Goal: Check status: Check status

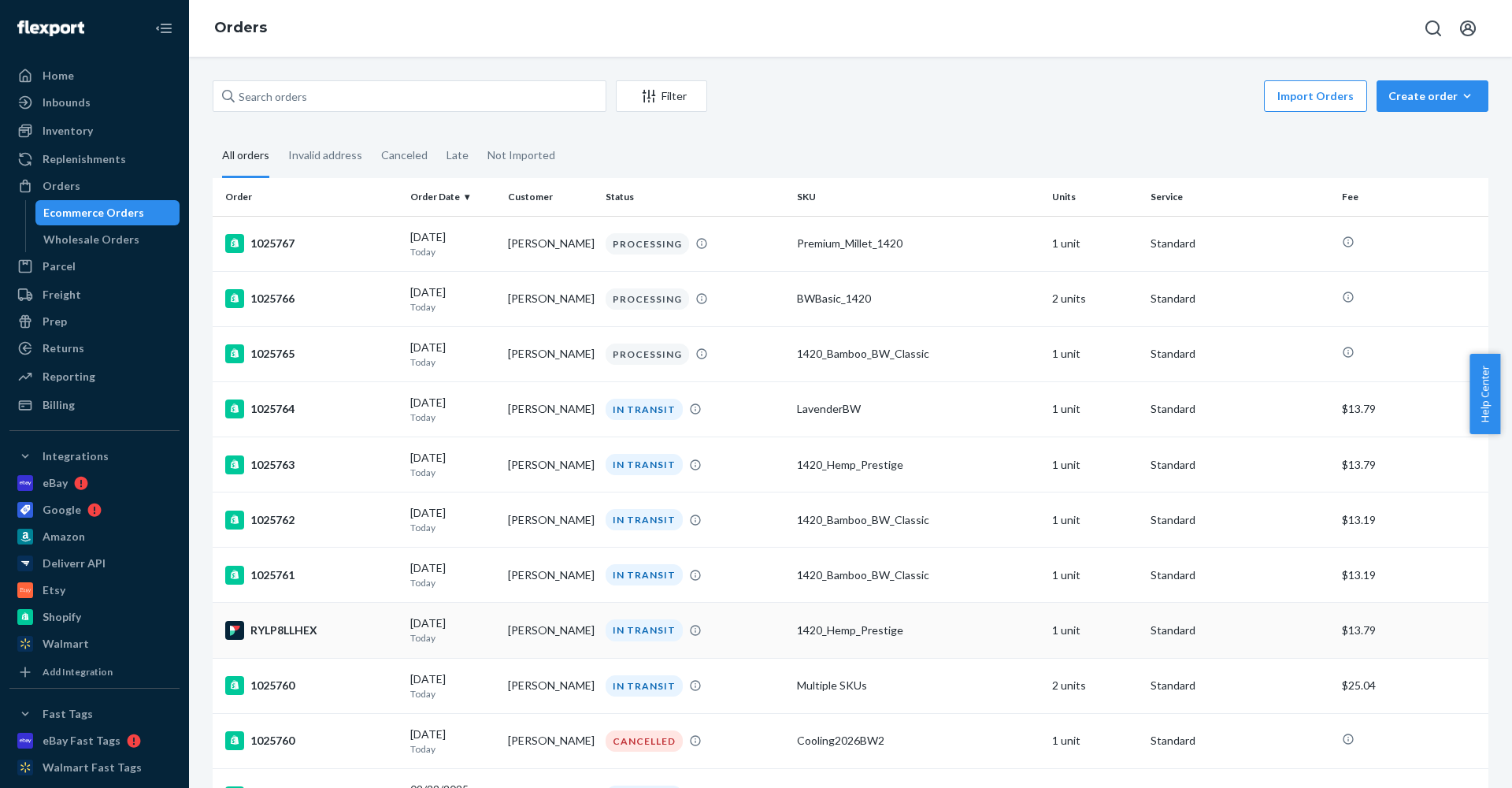
click at [442, 629] on div "[DATE] [DATE]" at bounding box center [453, 630] width 85 height 29
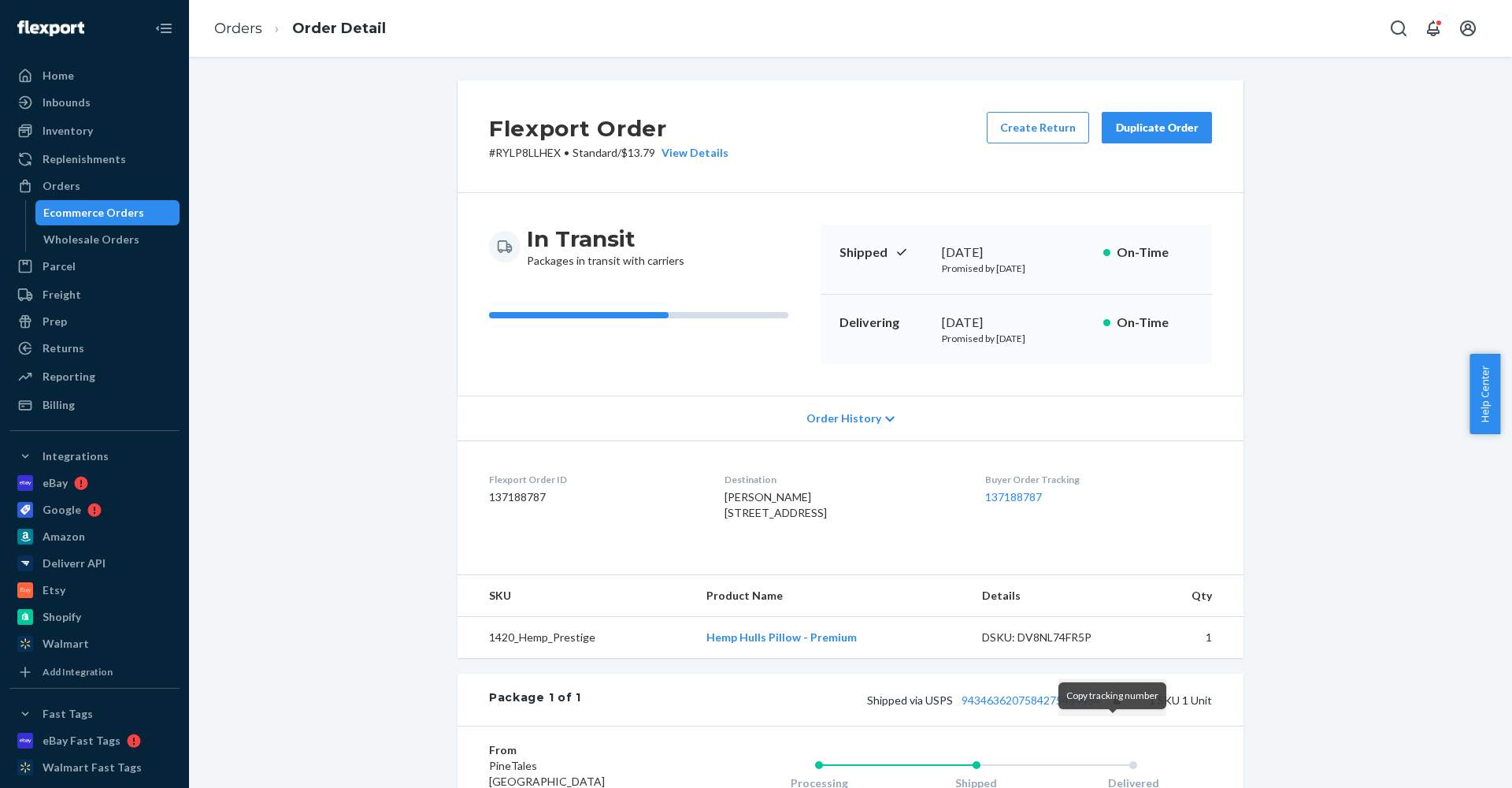
click at [1107, 710] on button "Copy tracking number" at bounding box center [1117, 699] width 21 height 21
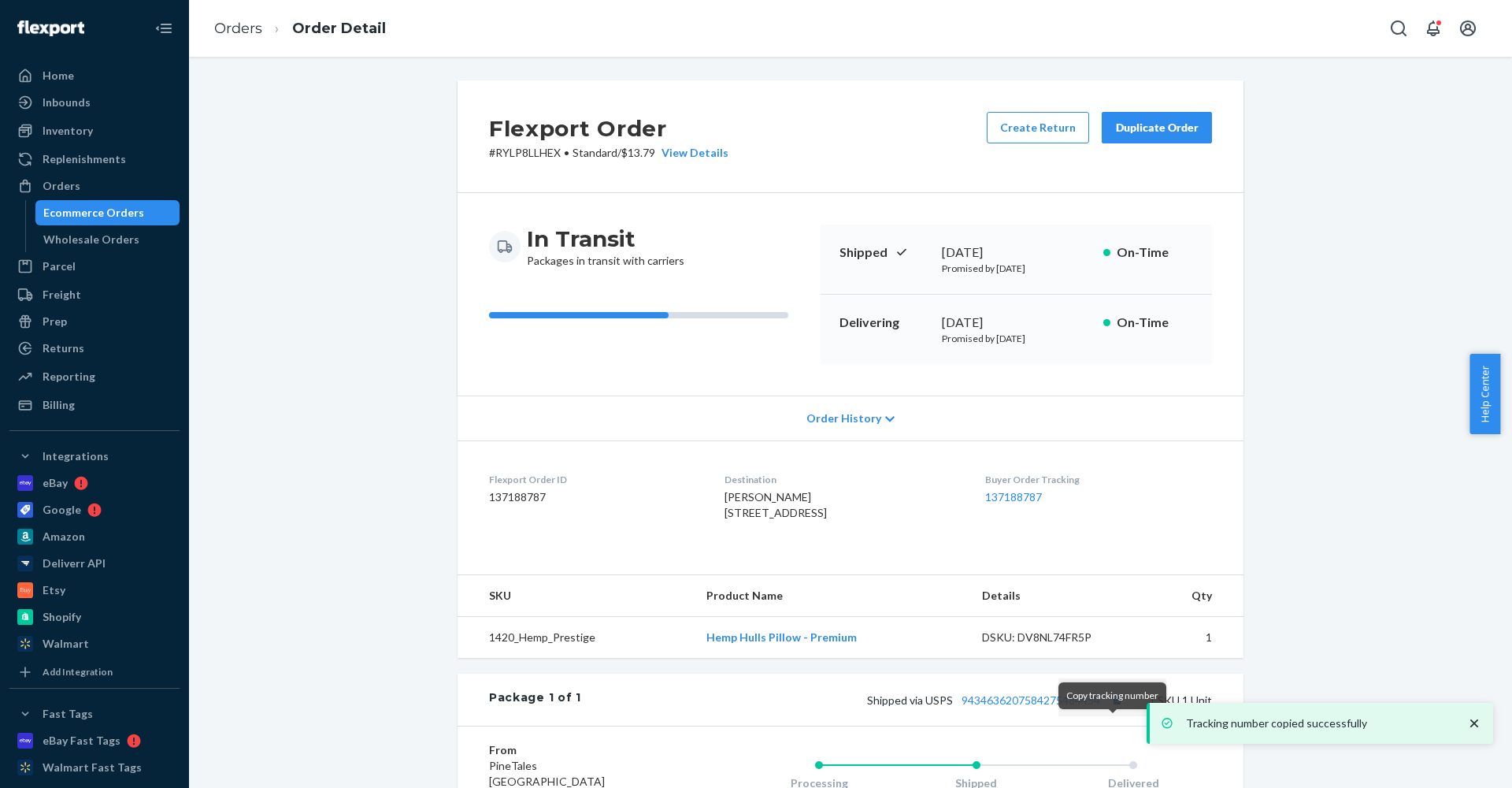
click at [1109, 710] on button "Copy tracking number" at bounding box center [1117, 699] width 21 height 21
click at [1229, 3] on div "Orders Order Detail" at bounding box center [850, 28] width 1323 height 56
click at [56, 70] on div "Home" at bounding box center [58, 75] width 32 height 15
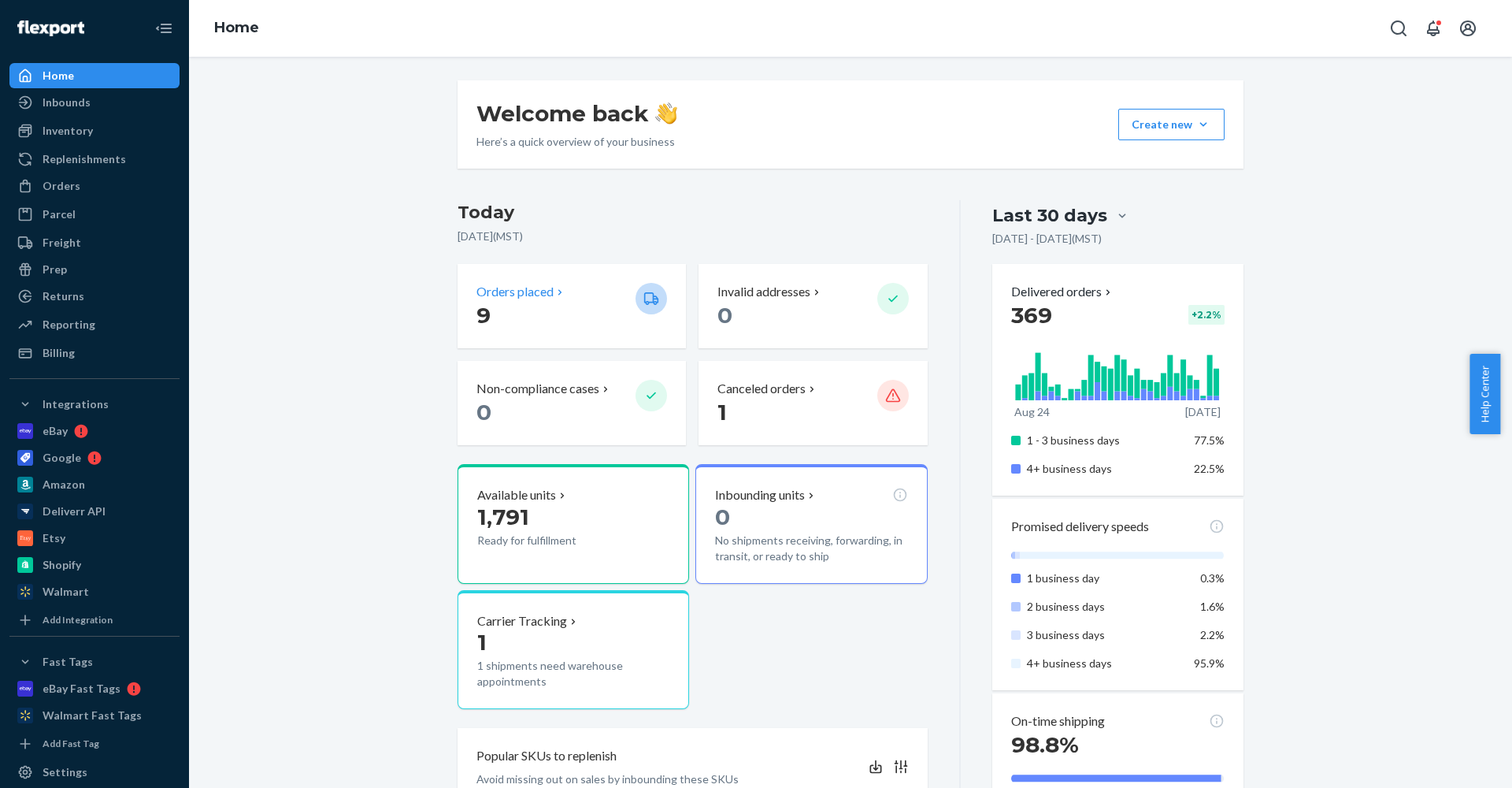
click at [576, 306] on p "9" at bounding box center [549, 314] width 146 height 28
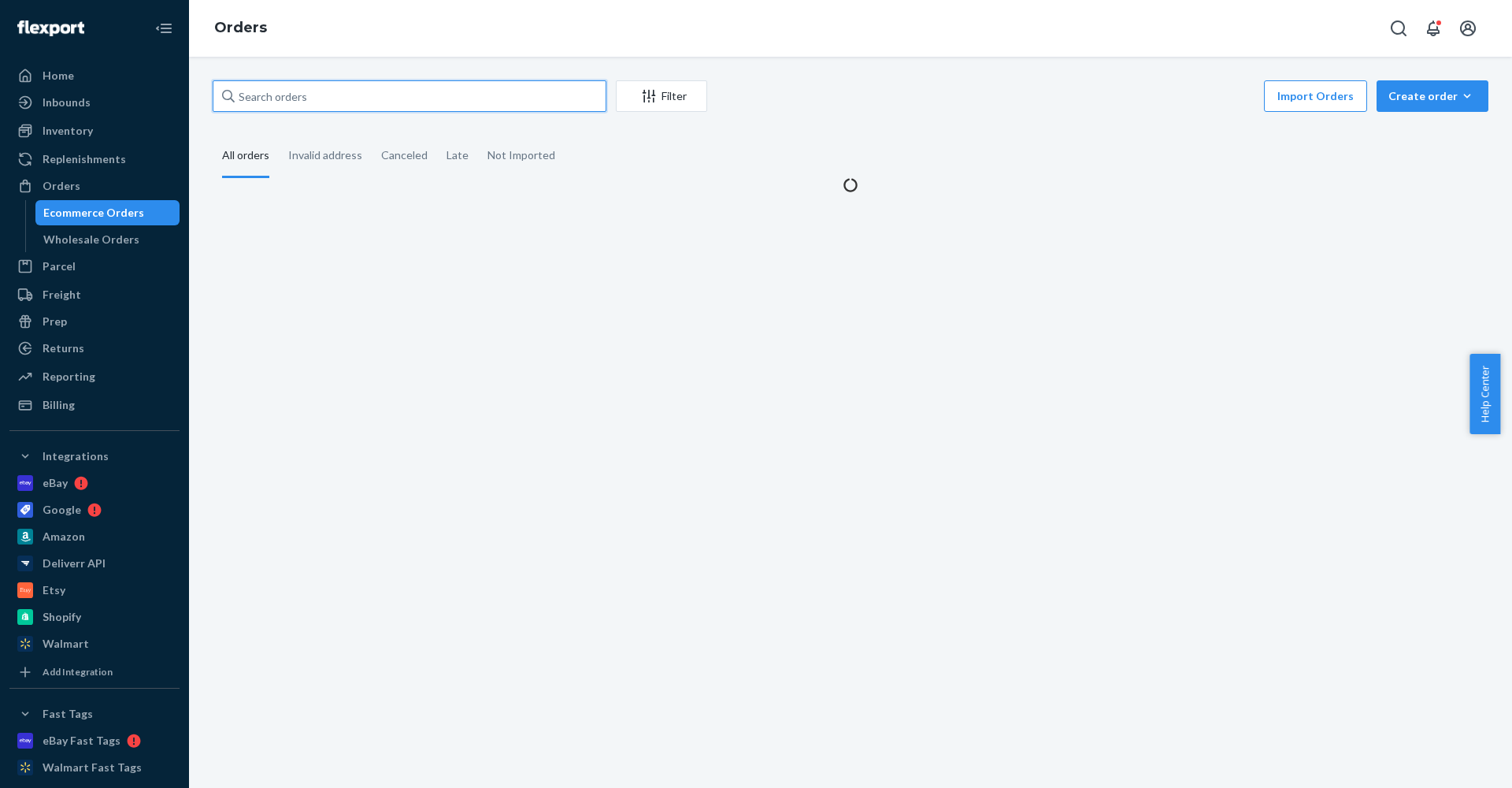
click at [354, 84] on input "text" at bounding box center [409, 95] width 393 height 32
paste input "1025640"
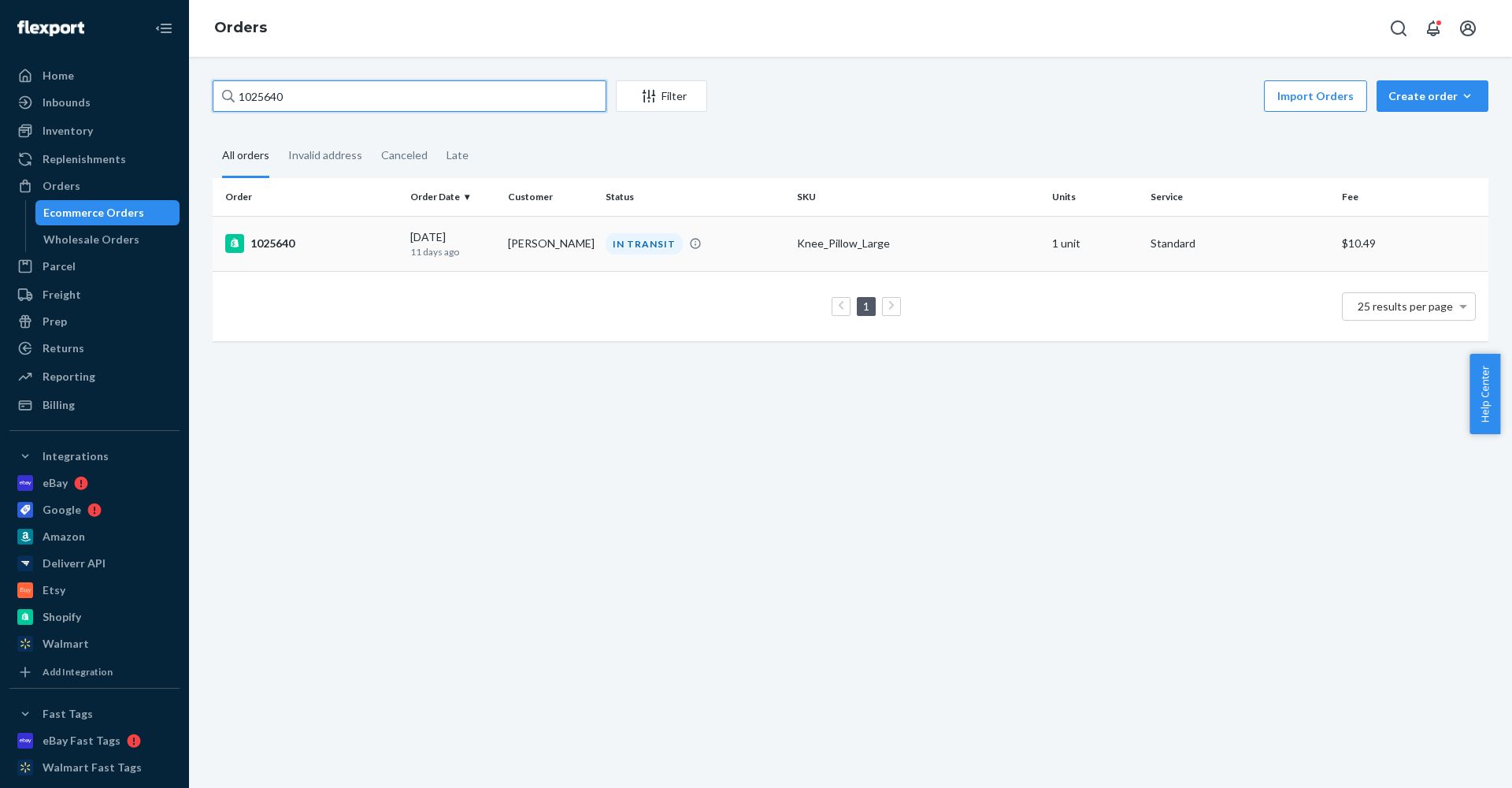
type input "1025640"
click at [440, 247] on p "11 days ago" at bounding box center [453, 252] width 85 height 14
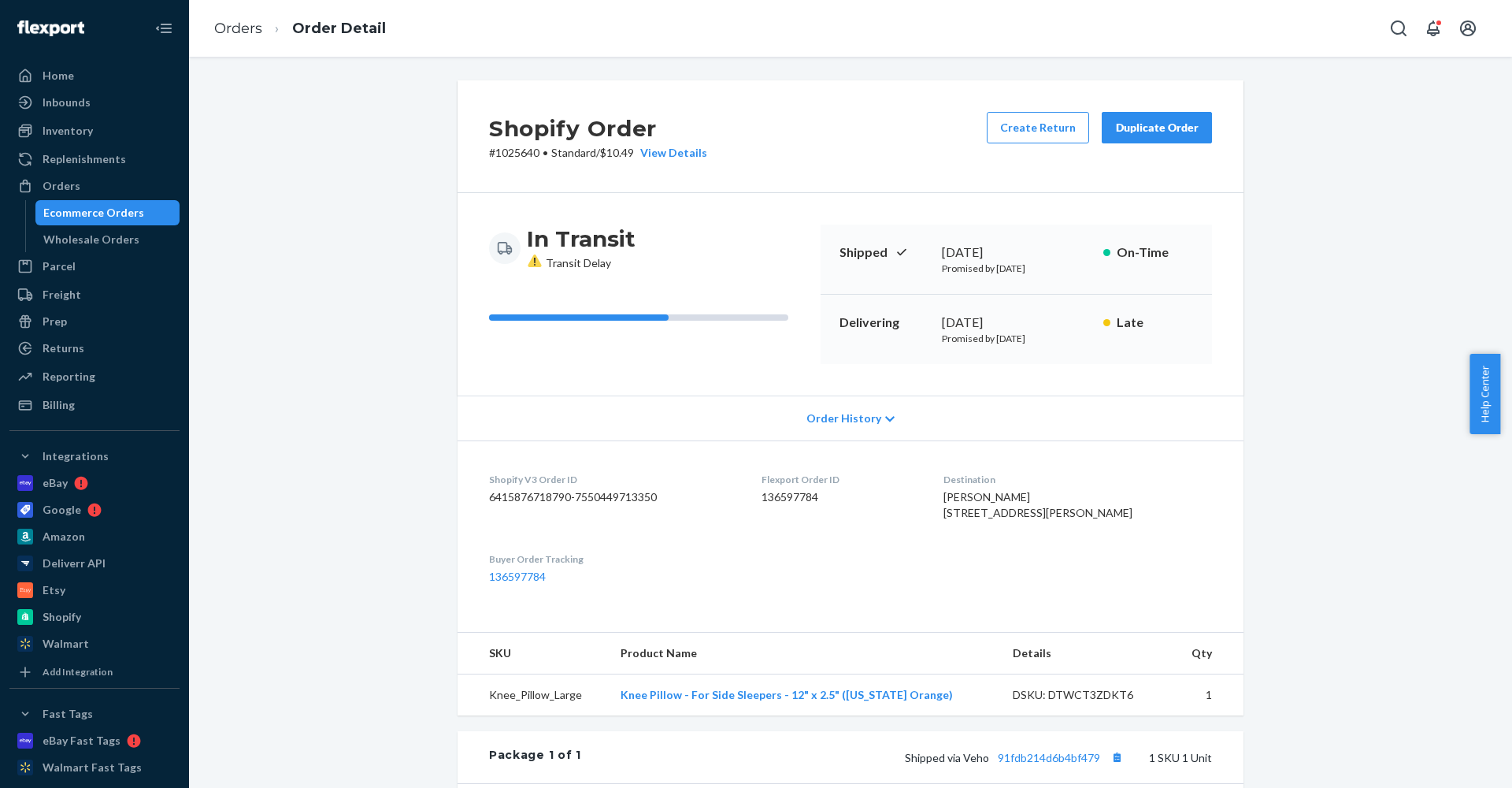
scroll to position [162, 0]
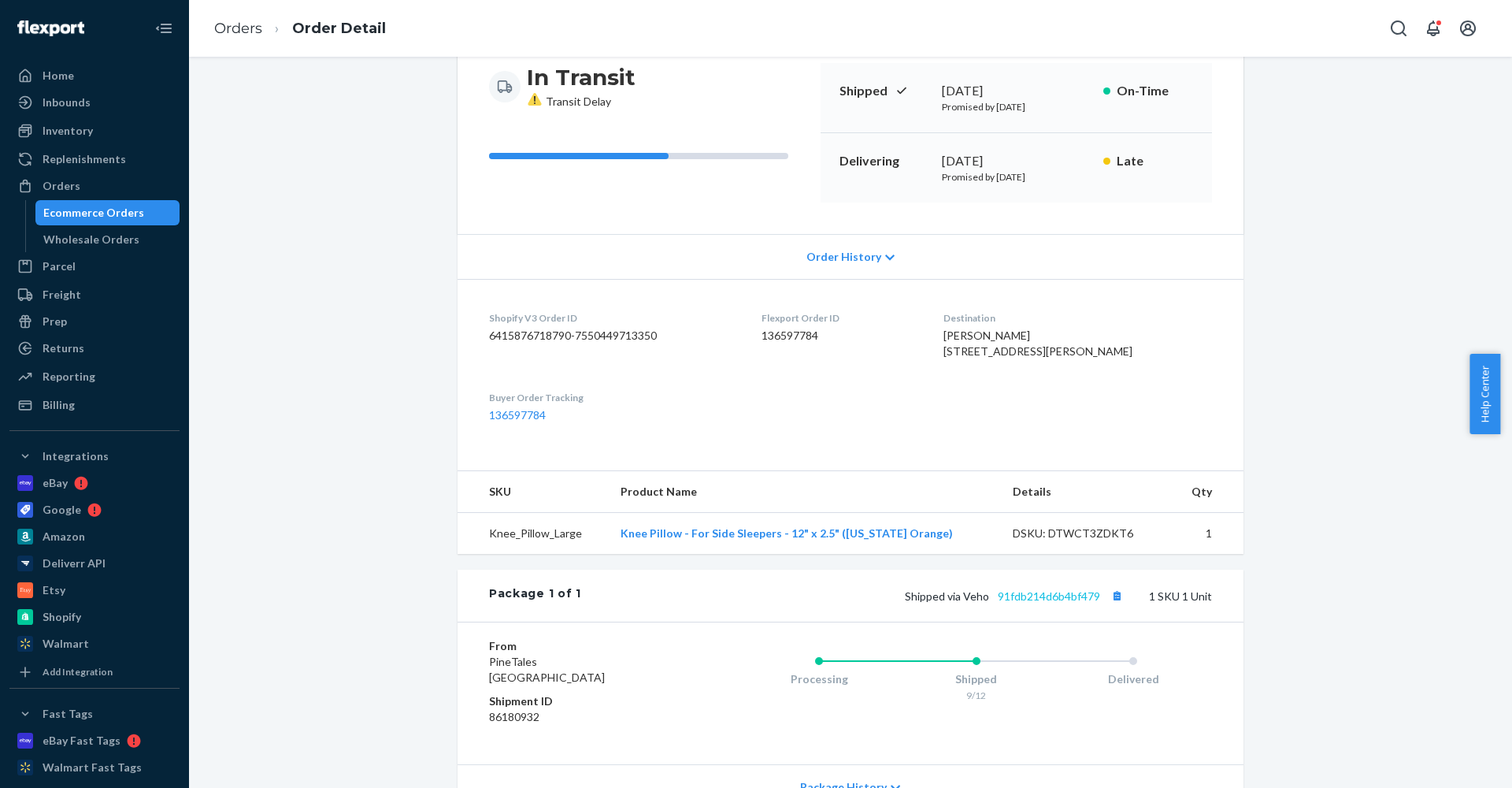
click at [1084, 603] on link "91fdb214d6b4bf479" at bounding box center [1049, 595] width 103 height 14
